Goal: Check status: Check status

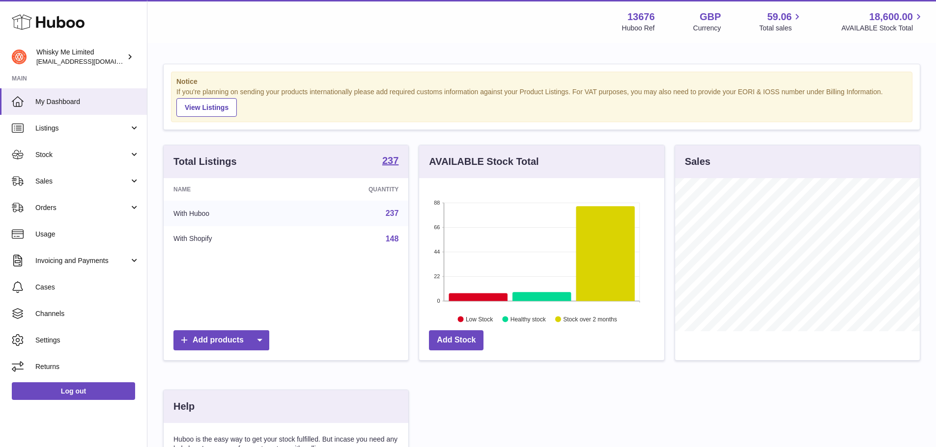
scroll to position [153, 245]
click at [75, 177] on span "Sales" at bounding box center [82, 181] width 94 height 9
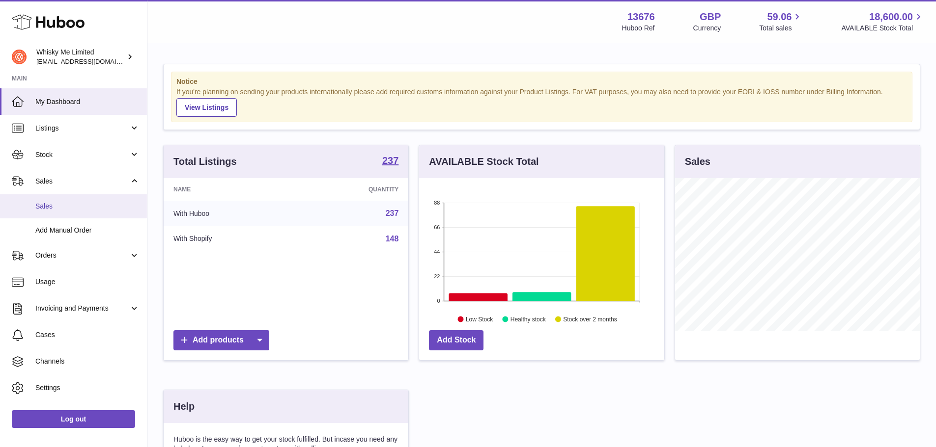
click at [65, 213] on link "Sales" at bounding box center [73, 206] width 147 height 24
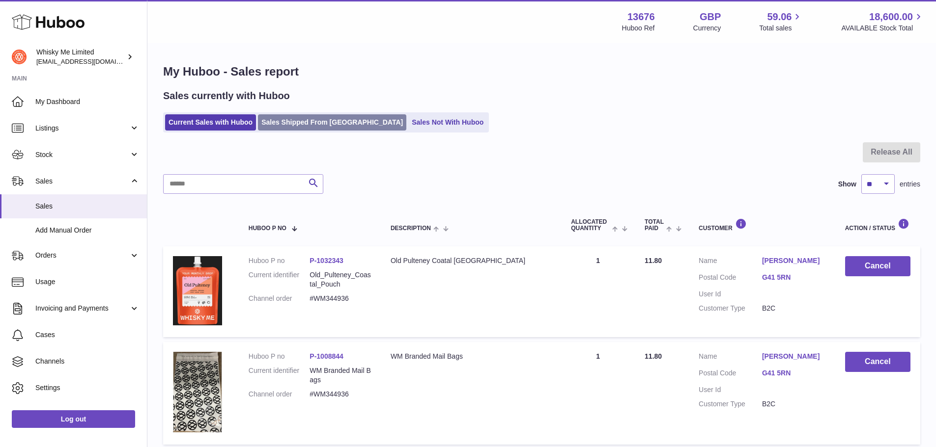
drag, startPoint x: 0, startPoint y: 0, endPoint x: 329, endPoint y: 123, distance: 351.4
click at [329, 123] on link "Sales Shipped From Huboo" at bounding box center [332, 122] width 148 height 16
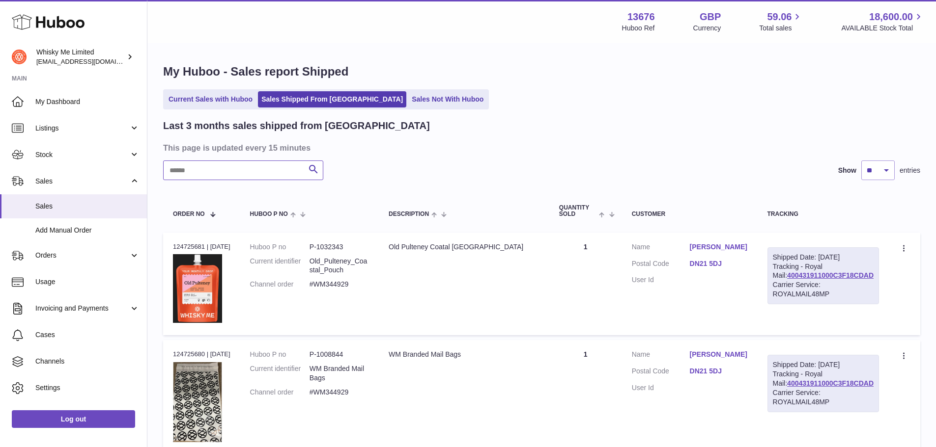
click at [257, 174] on input "text" at bounding box center [243, 171] width 160 height 20
paste input "**********"
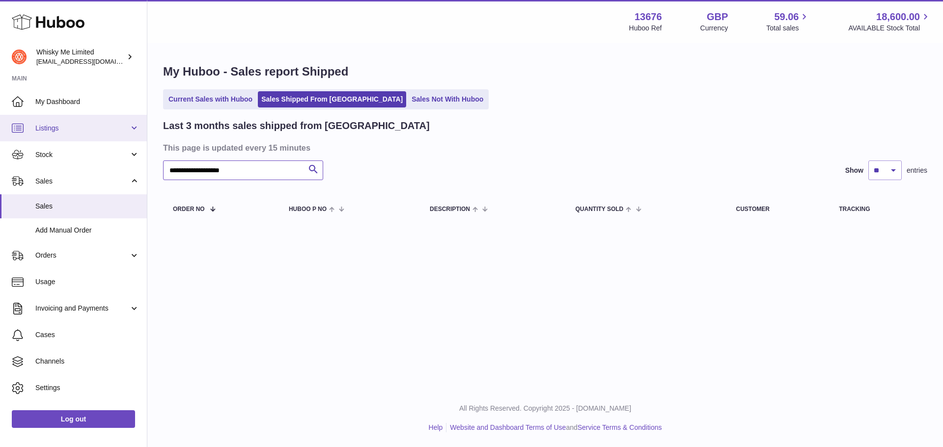
drag, startPoint x: 267, startPoint y: 173, endPoint x: 103, endPoint y: 135, distance: 168.4
click at [103, 135] on div "Huboo Whisky Me Limited [EMAIL_ADDRESS][DOMAIN_NAME] Main My Dashboard Listings…" at bounding box center [471, 223] width 943 height 447
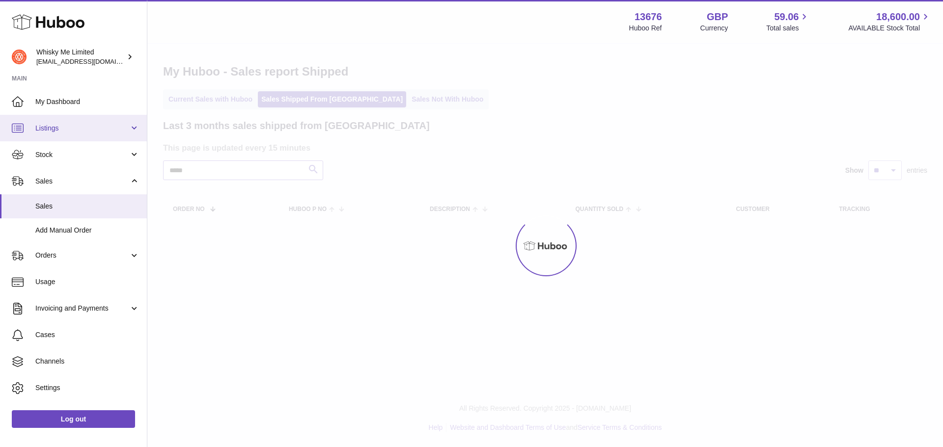
type input "*****"
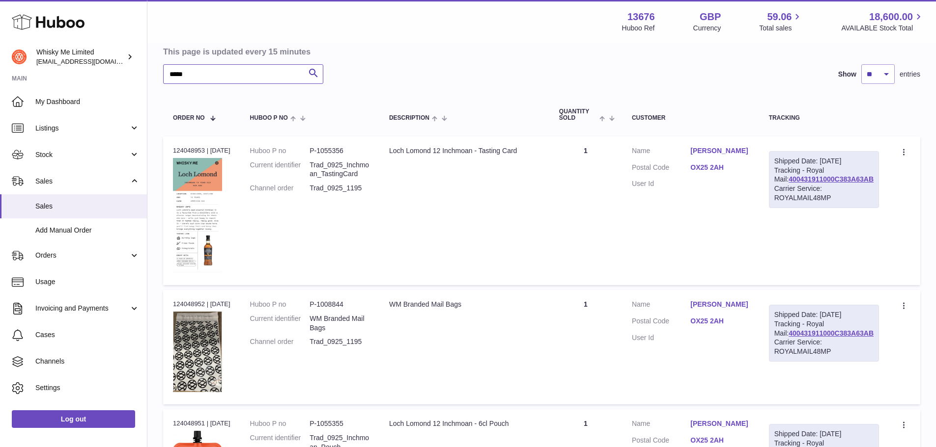
scroll to position [98, 0]
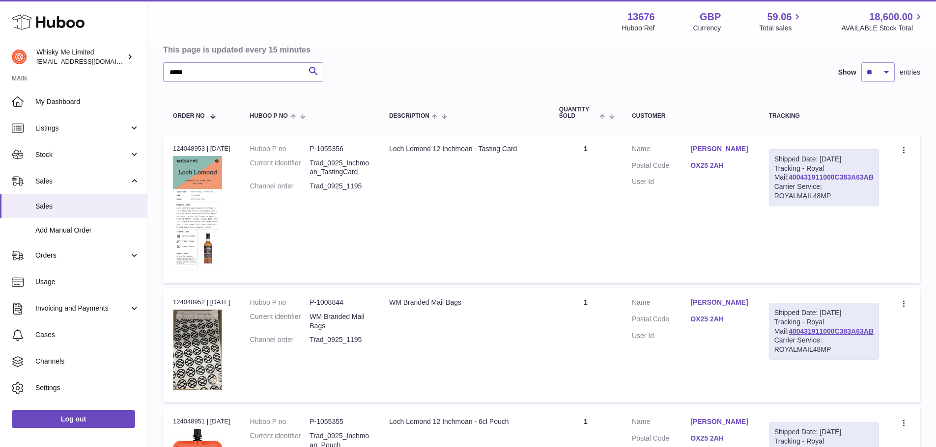
click at [847, 181] on link "400431911000C383A63AB" at bounding box center [830, 177] width 85 height 8
